Goal: Information Seeking & Learning: Check status

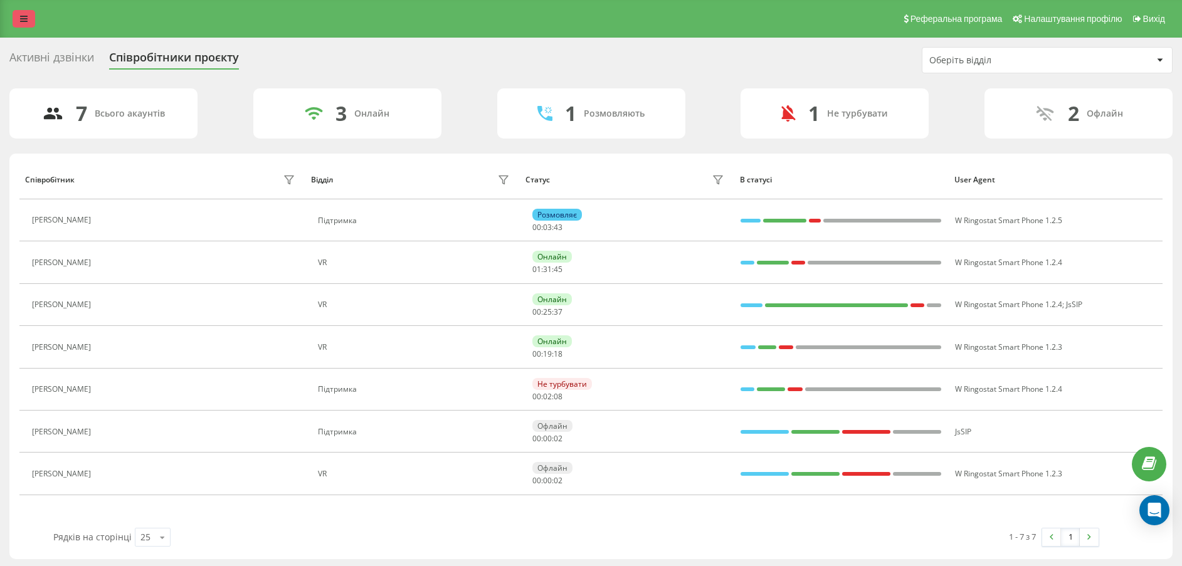
click at [24, 24] on link at bounding box center [24, 19] width 23 height 18
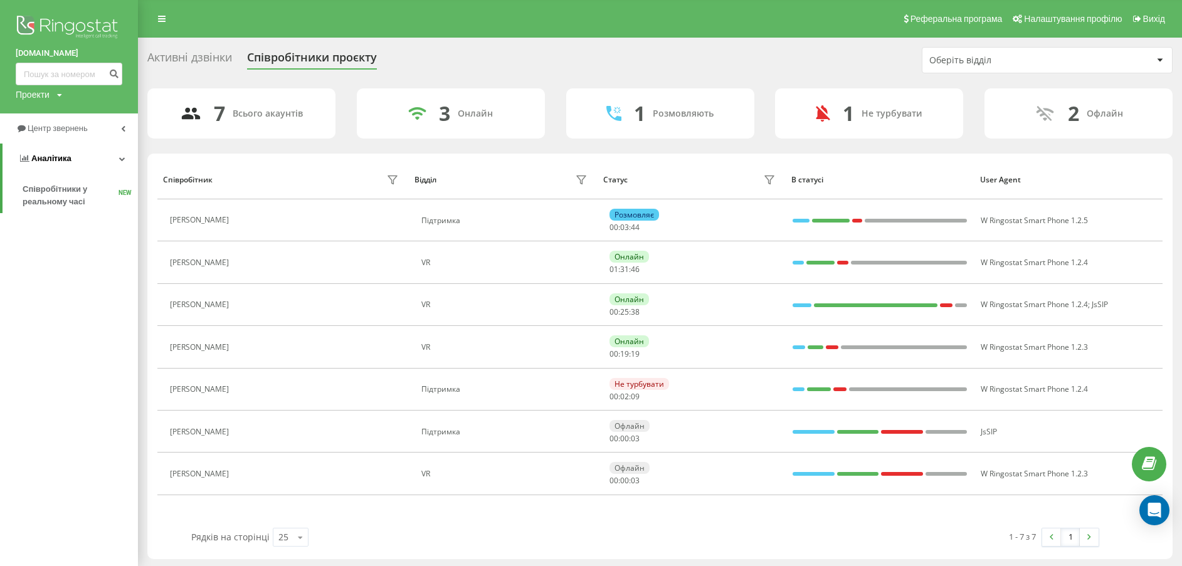
click at [89, 157] on link "Аналiтика" at bounding box center [70, 159] width 135 height 30
click at [89, 142] on link "Центр звернень" at bounding box center [69, 128] width 138 height 30
click at [58, 209] on span "Звіт про пропущені необроблені дзвінки" at bounding box center [77, 210] width 109 height 25
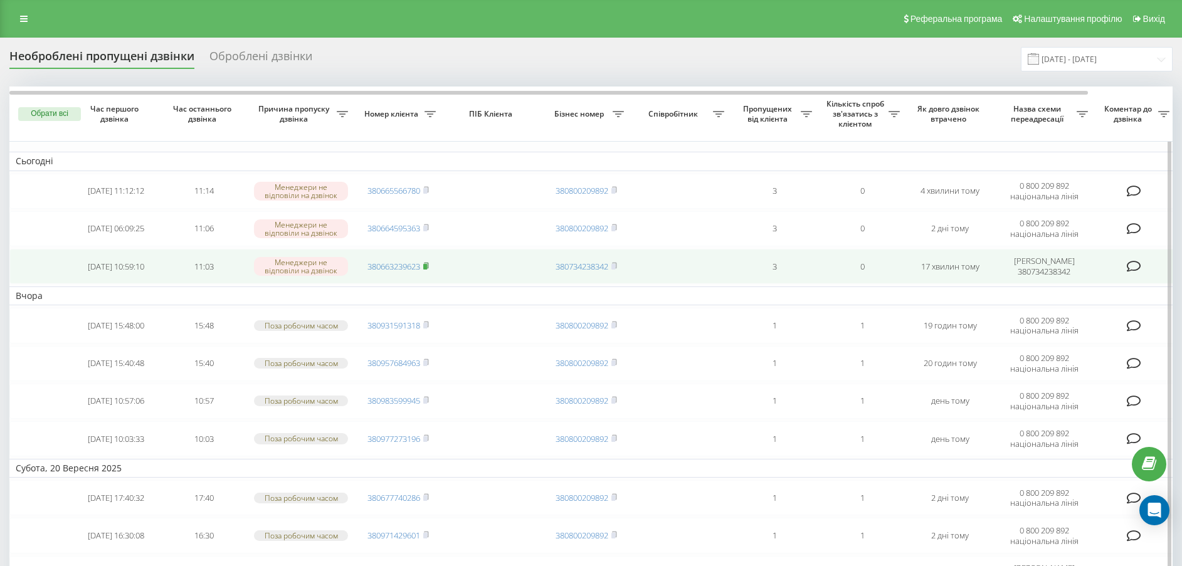
click at [426, 265] on rect at bounding box center [425, 267] width 4 height 6
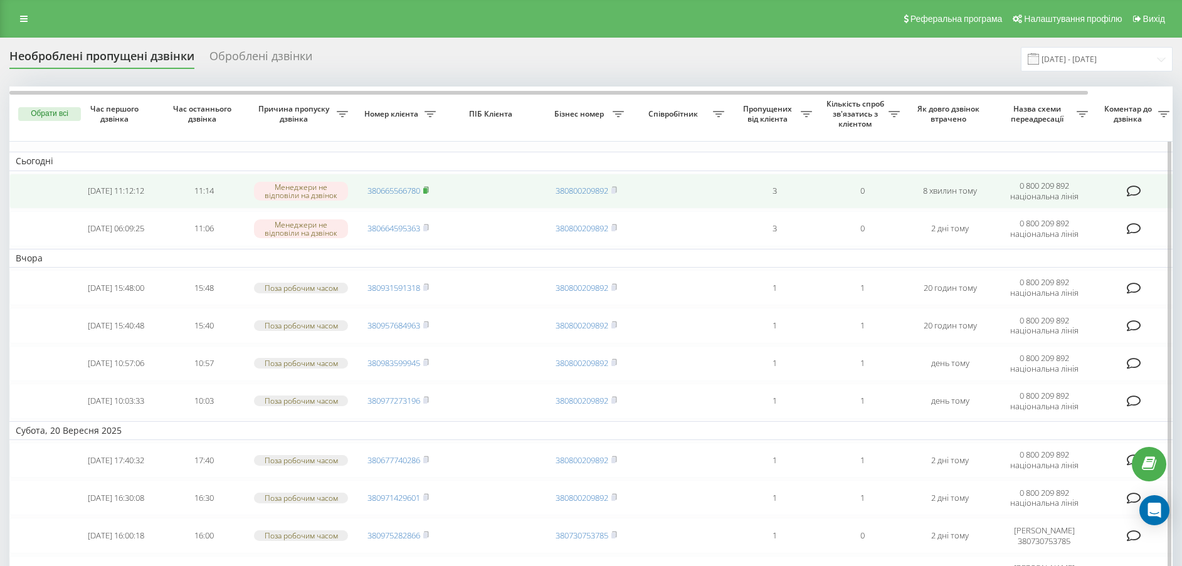
click at [426, 189] on rect at bounding box center [425, 191] width 4 height 6
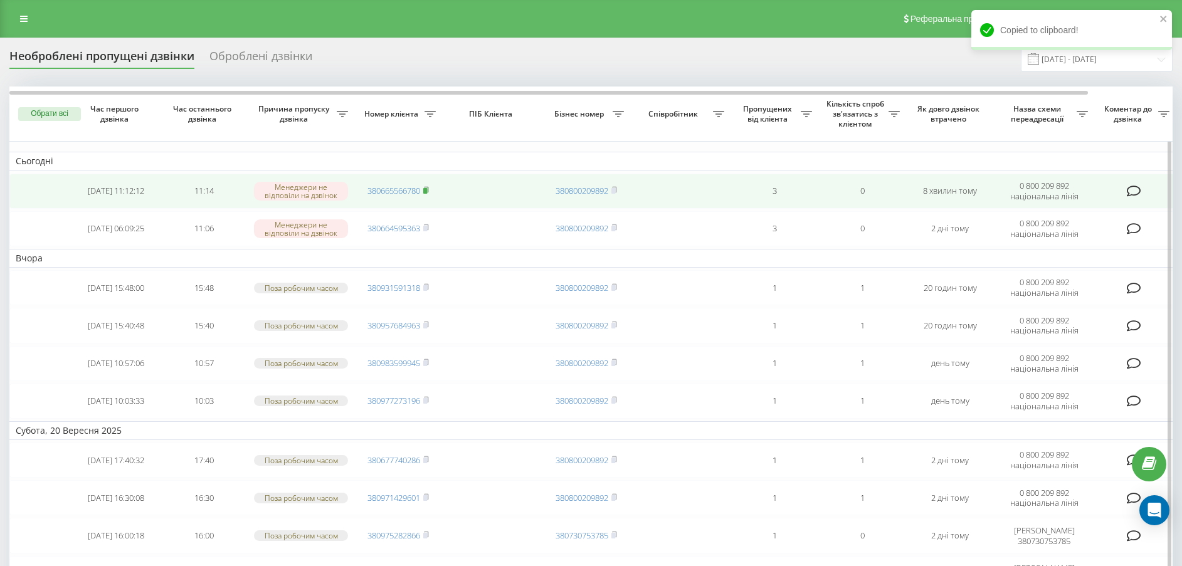
click at [426, 189] on rect at bounding box center [425, 191] width 4 height 6
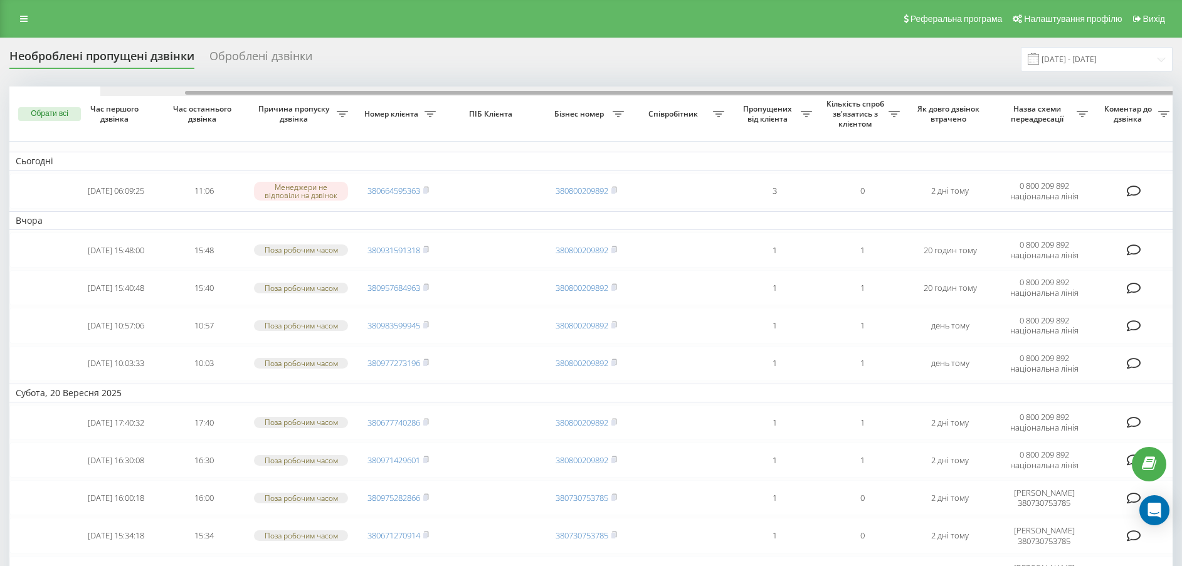
scroll to position [0, 91]
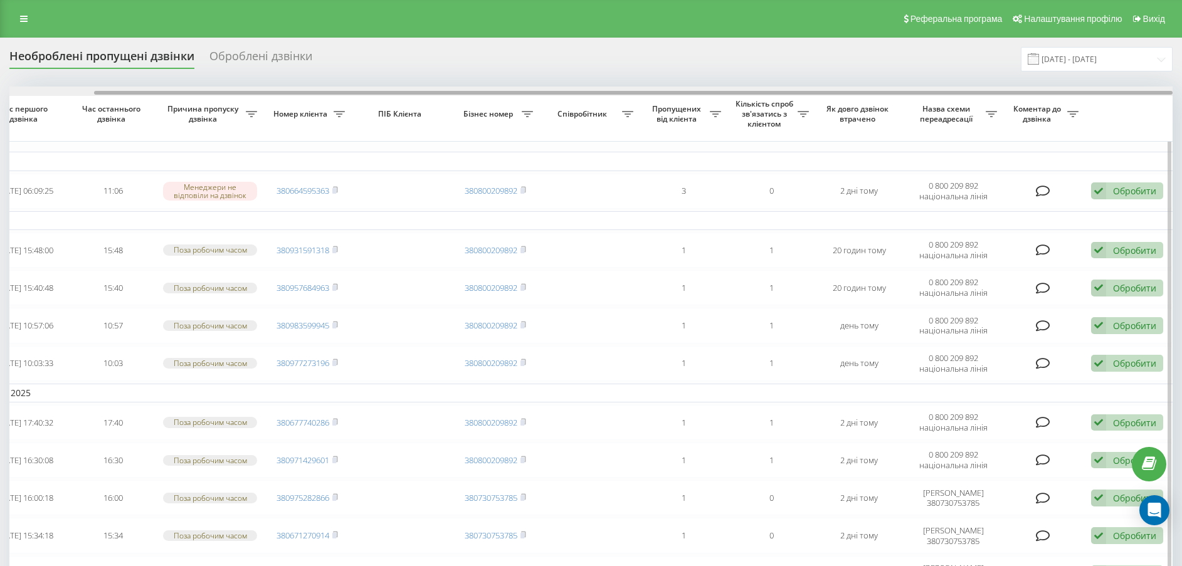
click at [662, 87] on div at bounding box center [590, 90] width 1163 height 9
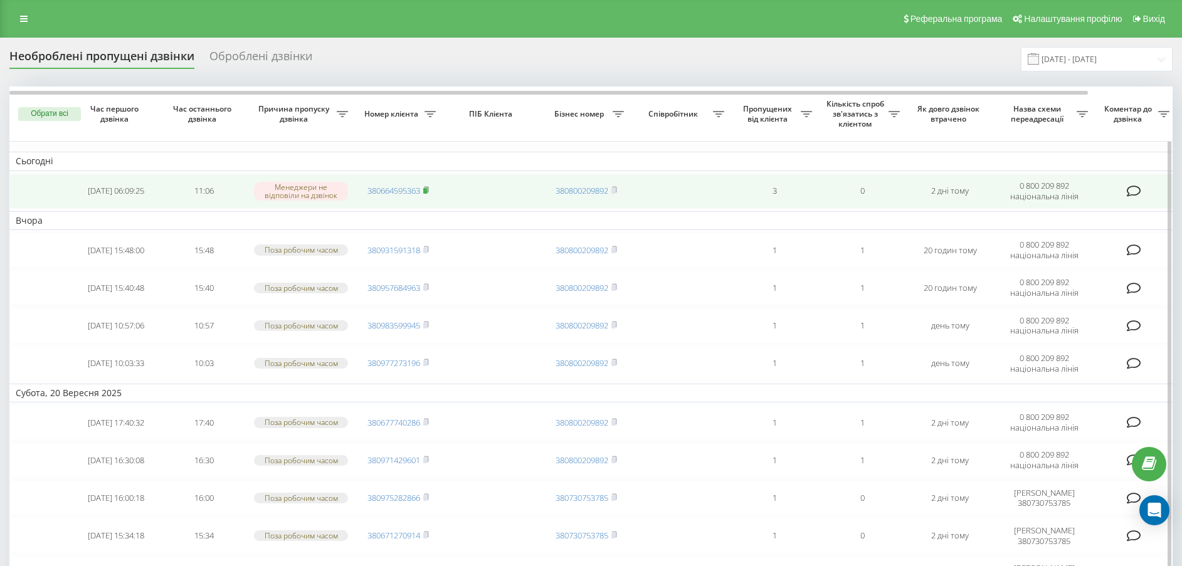
click at [427, 189] on rect at bounding box center [425, 191] width 4 height 6
click at [427, 193] on rect at bounding box center [425, 191] width 4 height 6
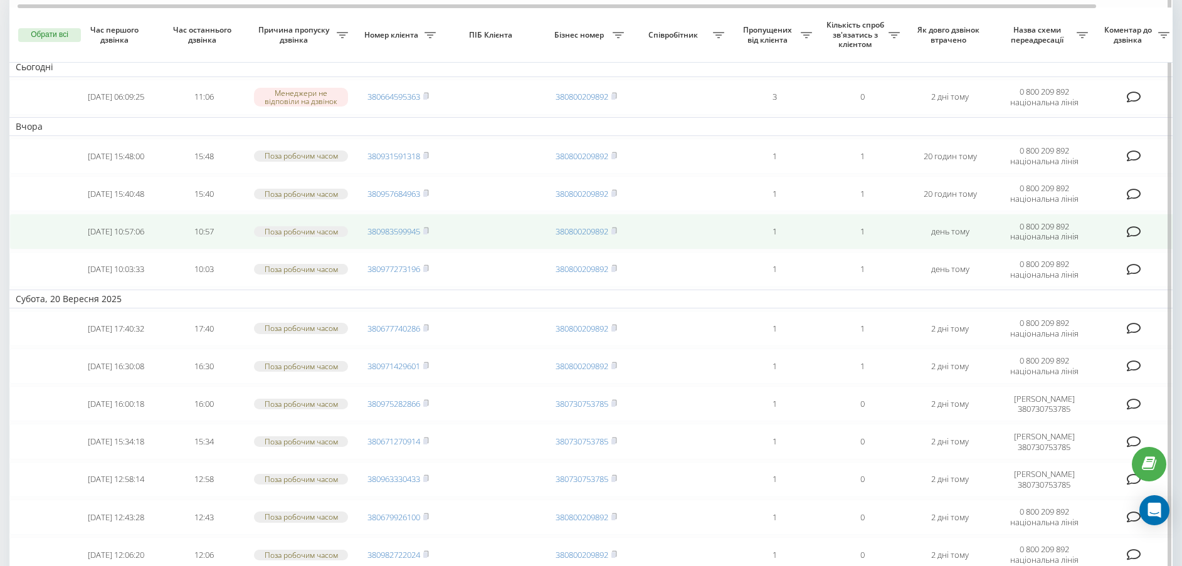
scroll to position [282, 0]
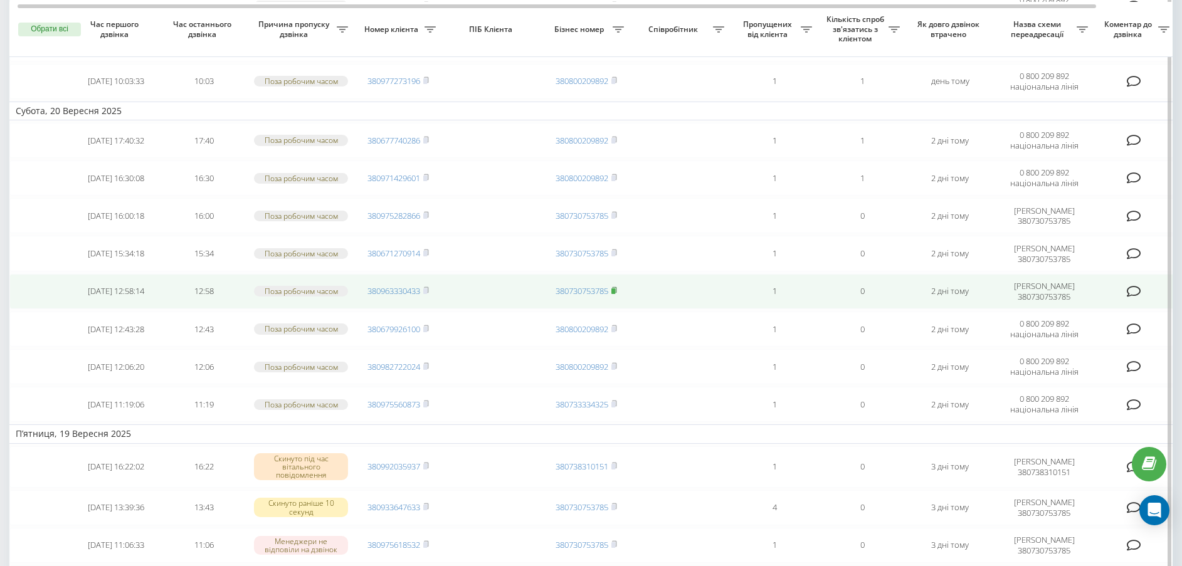
click at [615, 291] on rect at bounding box center [613, 291] width 4 height 6
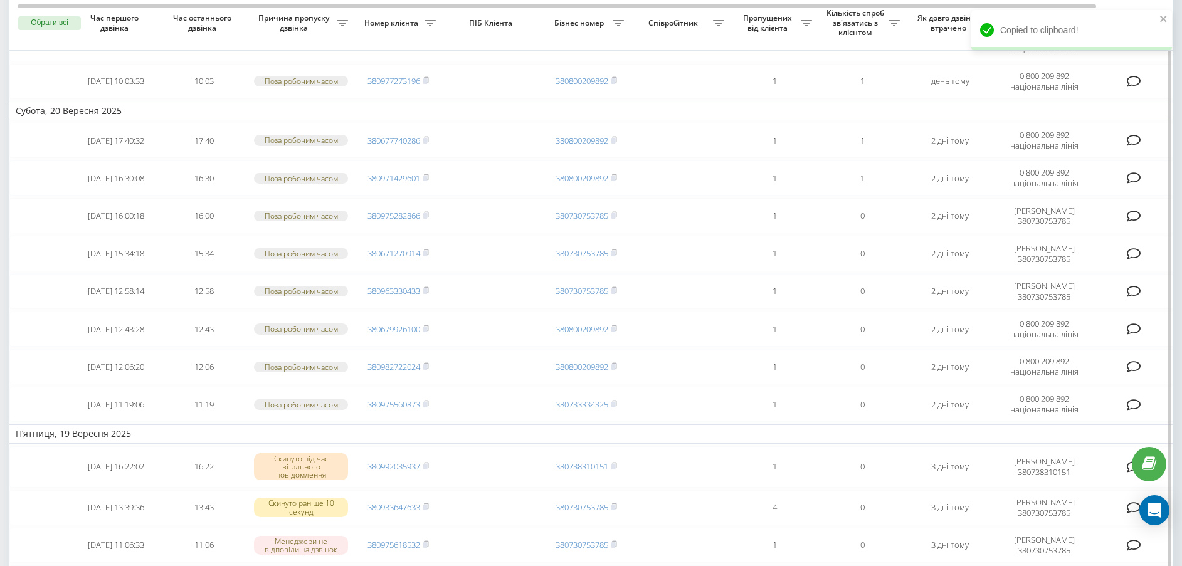
scroll to position [0, 0]
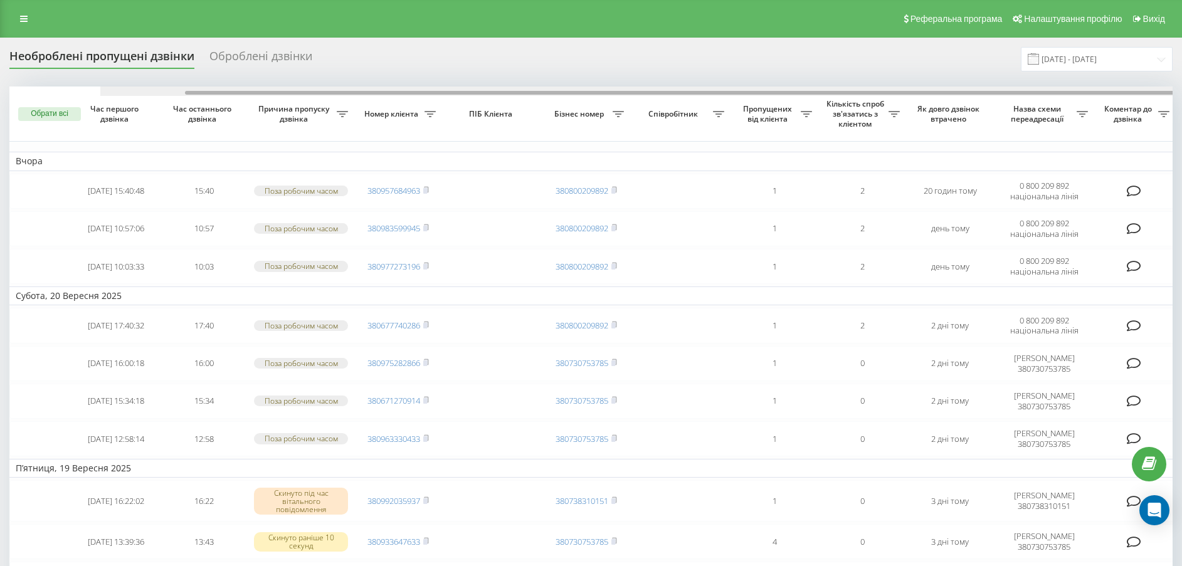
scroll to position [0, 91]
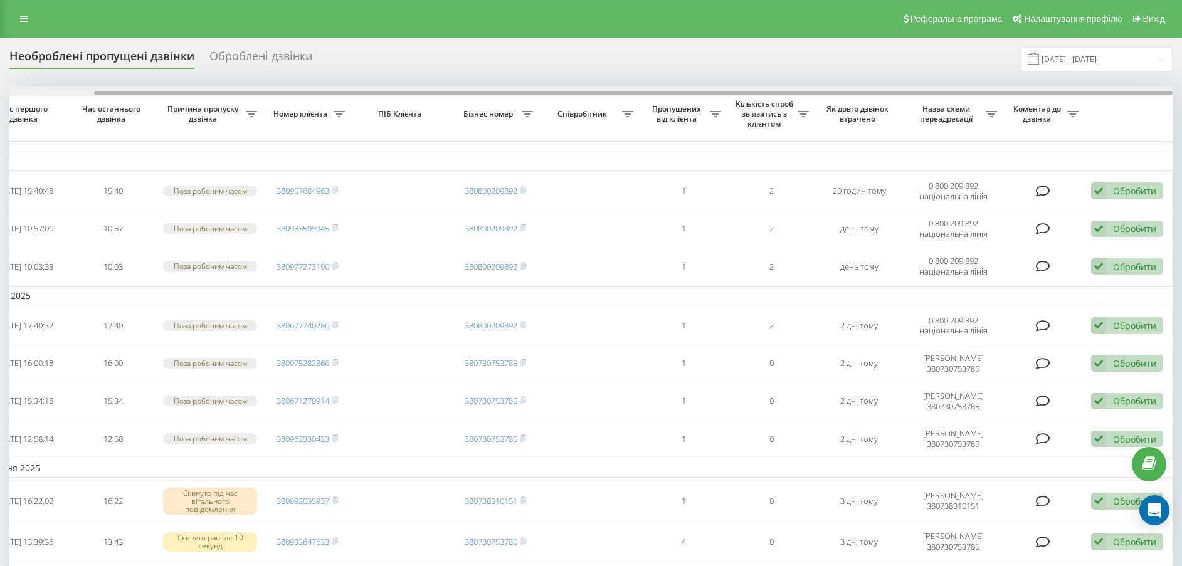
drag, startPoint x: 0, startPoint y: 0, endPoint x: 638, endPoint y: 96, distance: 645.2
click at [638, 96] on div at bounding box center [590, 90] width 1163 height 9
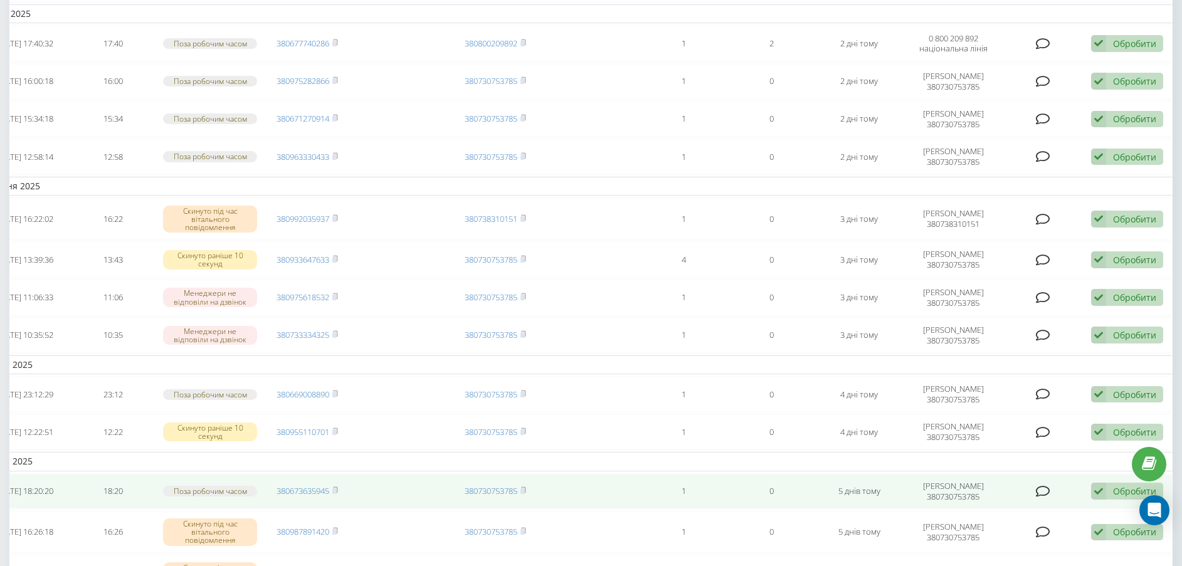
scroll to position [0, 0]
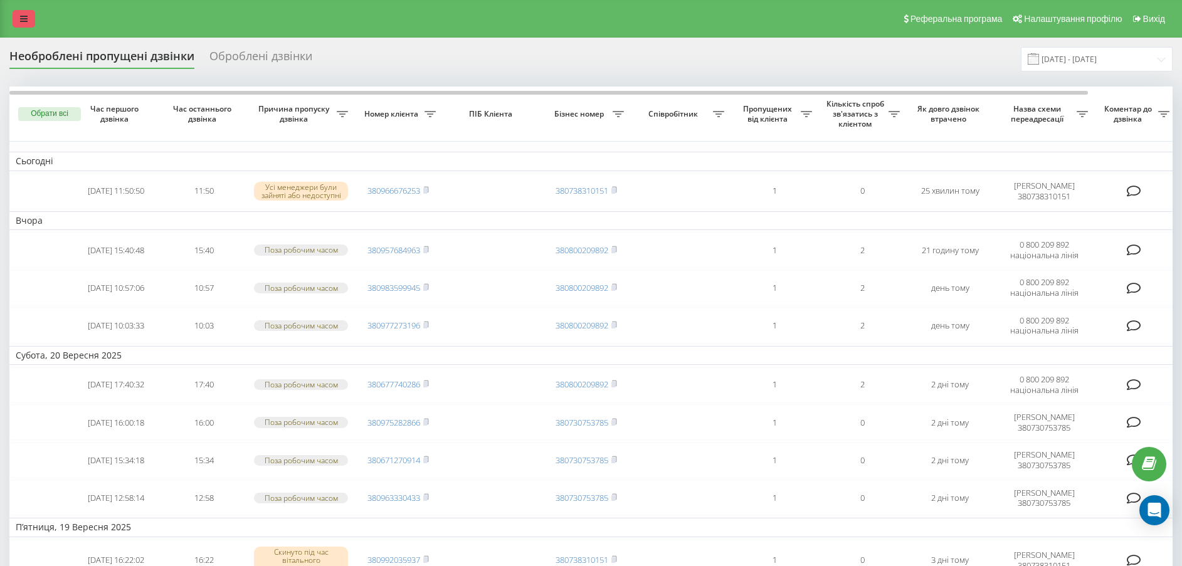
click at [16, 19] on link at bounding box center [24, 19] width 23 height 18
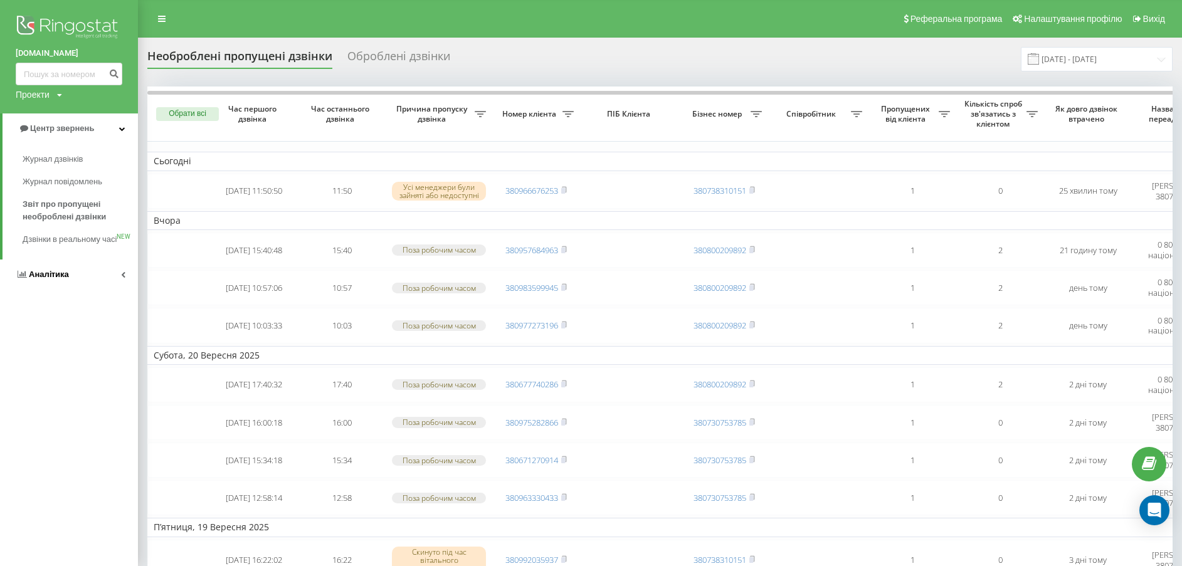
click at [61, 279] on span "Аналiтика" at bounding box center [49, 274] width 40 height 9
click at [49, 187] on span "Співробітники у реальному часі" at bounding box center [70, 195] width 95 height 25
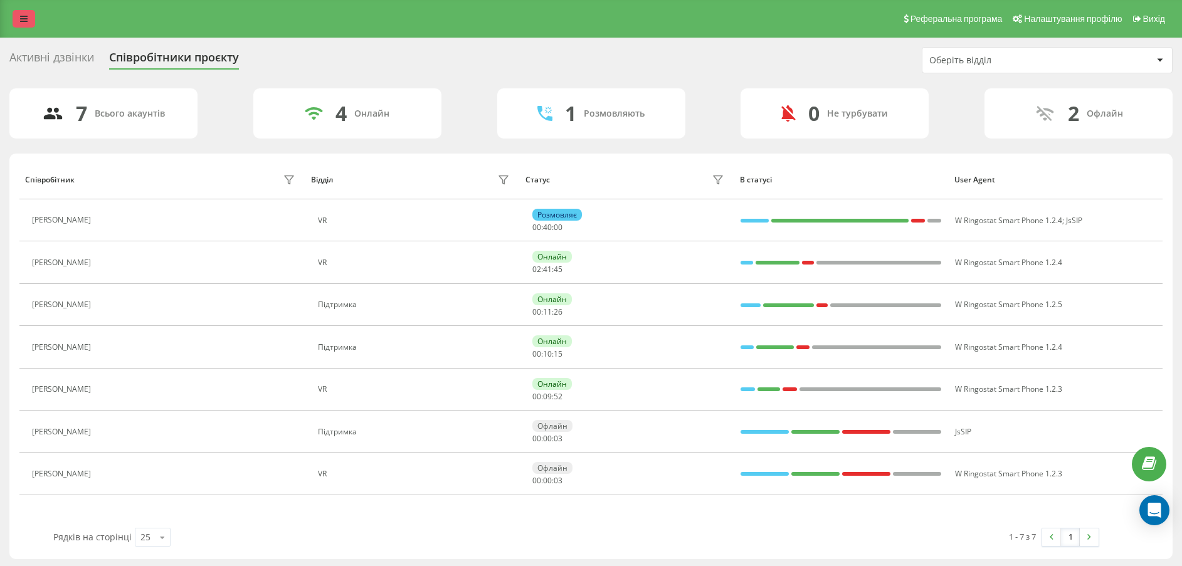
click at [18, 25] on link at bounding box center [24, 19] width 23 height 18
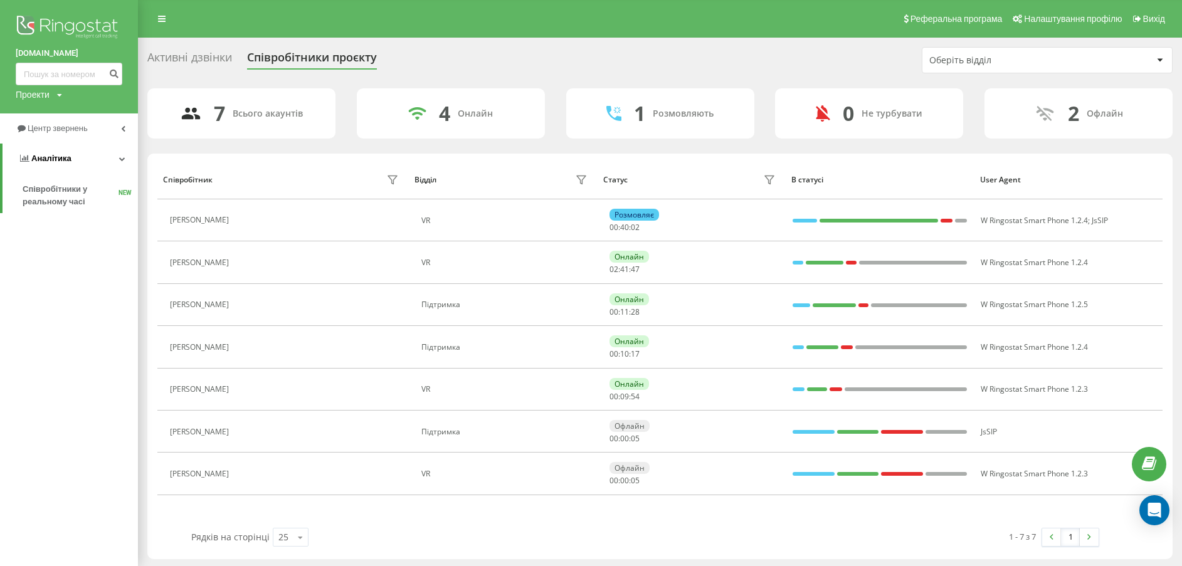
click at [63, 169] on link "Аналiтика" at bounding box center [70, 159] width 135 height 30
click at [65, 125] on span "Центр звернень" at bounding box center [60, 127] width 64 height 9
click at [67, 221] on span "Звіт про пропущені необроблені дзвінки" at bounding box center [77, 210] width 109 height 25
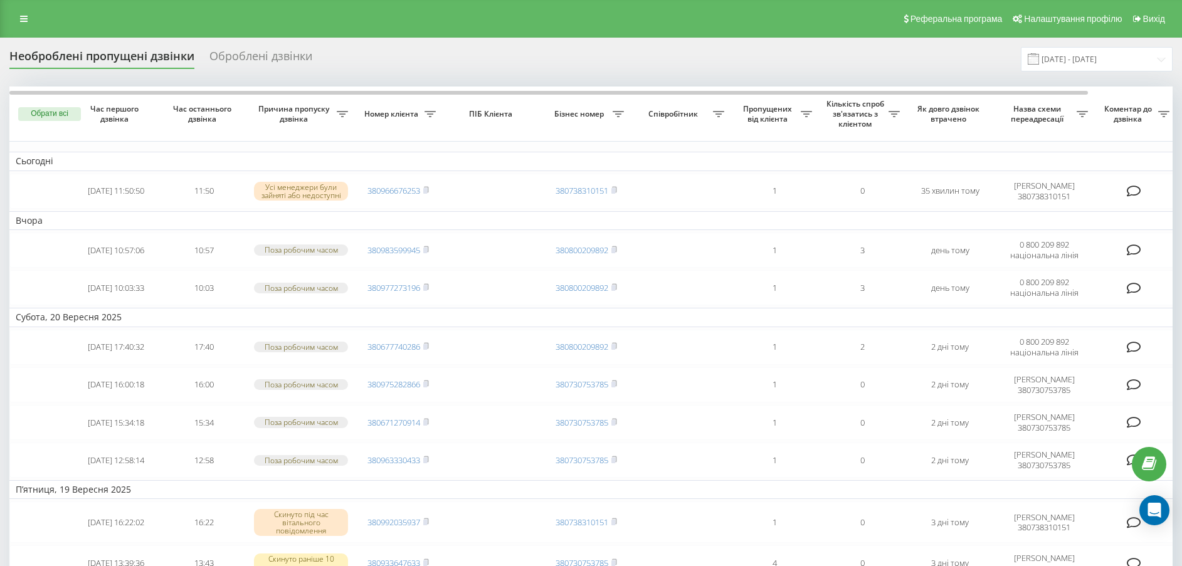
click at [615, 126] on th "Бізнес номер" at bounding box center [586, 113] width 88 height 55
